Goal: Information Seeking & Learning: Learn about a topic

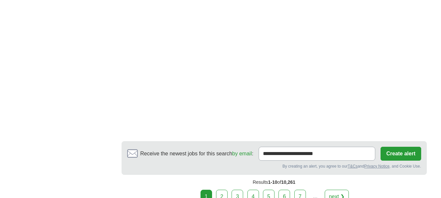
scroll to position [1257, 0]
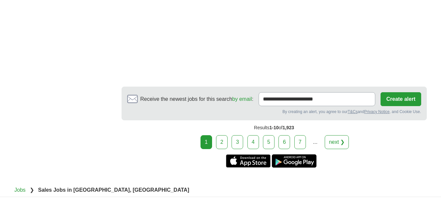
scroll to position [1290, 0]
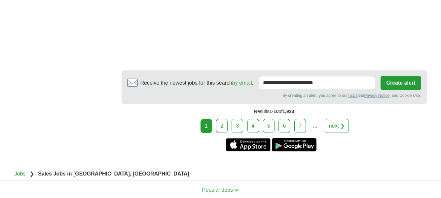
click at [225, 119] on link "2" at bounding box center [222, 126] width 12 height 14
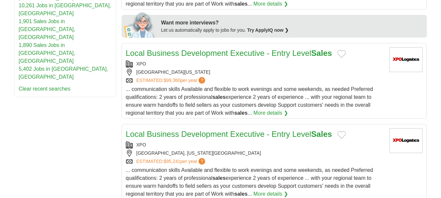
scroll to position [331, 0]
